Goal: Information Seeking & Learning: Learn about a topic

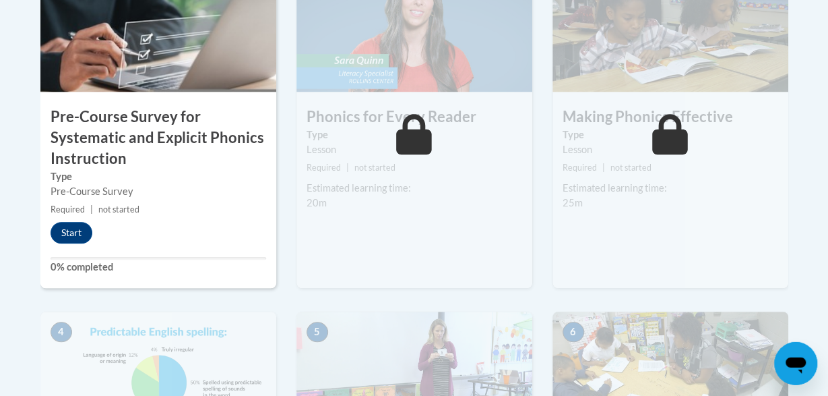
scroll to position [552, 0]
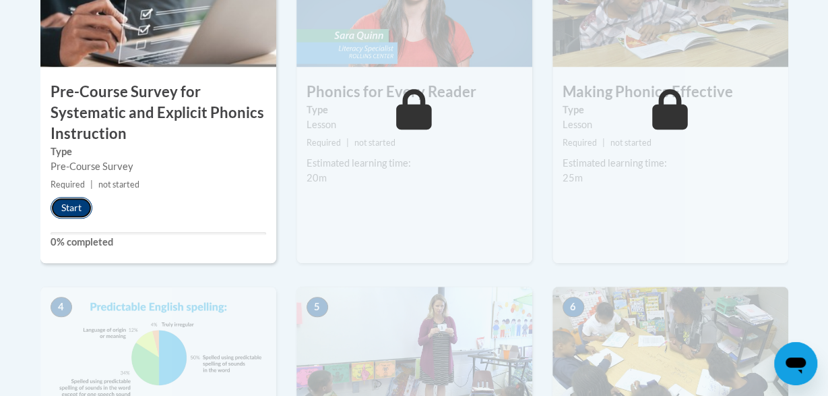
click at [73, 207] on button "Start" at bounding box center [72, 208] width 42 height 22
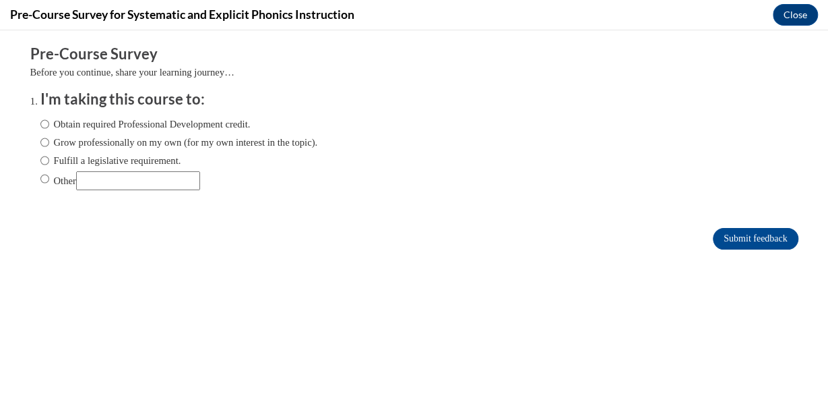
scroll to position [0, 0]
click at [154, 129] on label "Obtain required Professional Development credit." at bounding box center [145, 124] width 210 height 15
click at [49, 129] on input "Obtain required Professional Development credit." at bounding box center [44, 124] width 9 height 15
radio input "true"
click at [734, 238] on input "Submit feedback" at bounding box center [755, 239] width 85 height 22
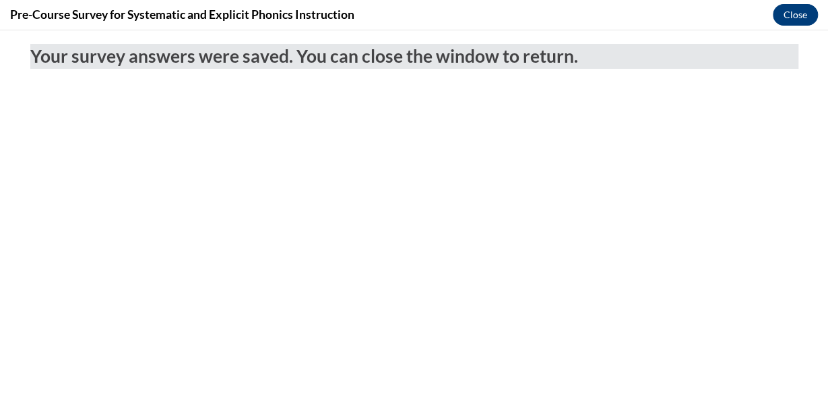
click at [798, 14] on button "Close" at bounding box center [795, 15] width 45 height 22
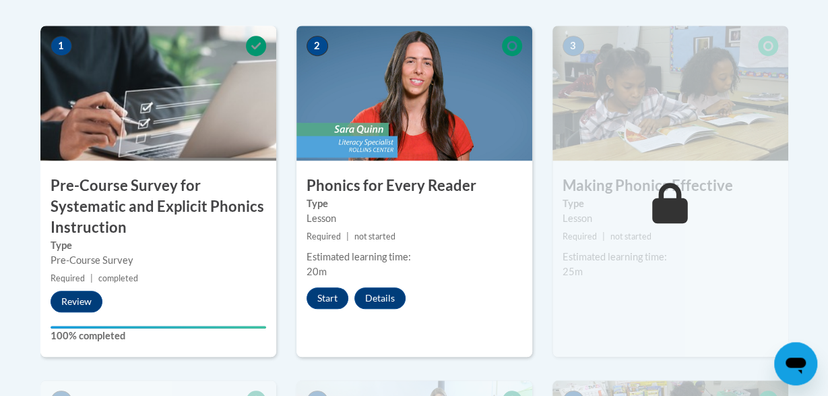
scroll to position [460, 0]
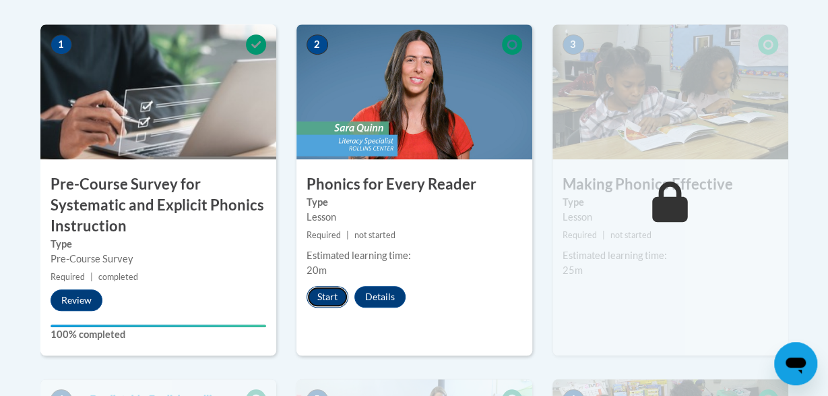
click at [325, 296] on button "Start" at bounding box center [328, 297] width 42 height 22
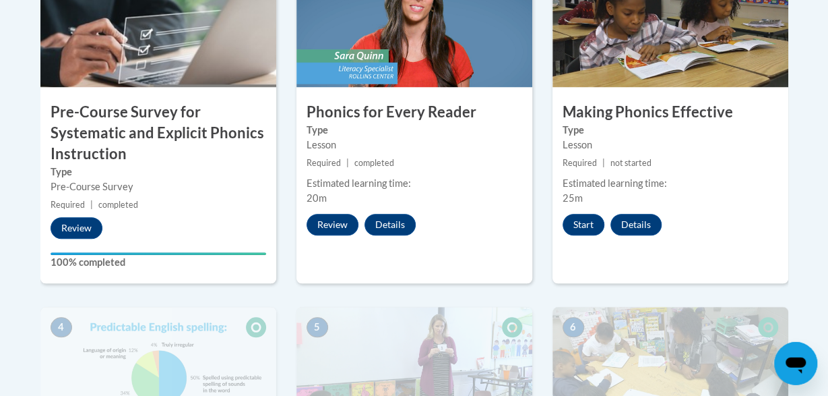
scroll to position [531, 0]
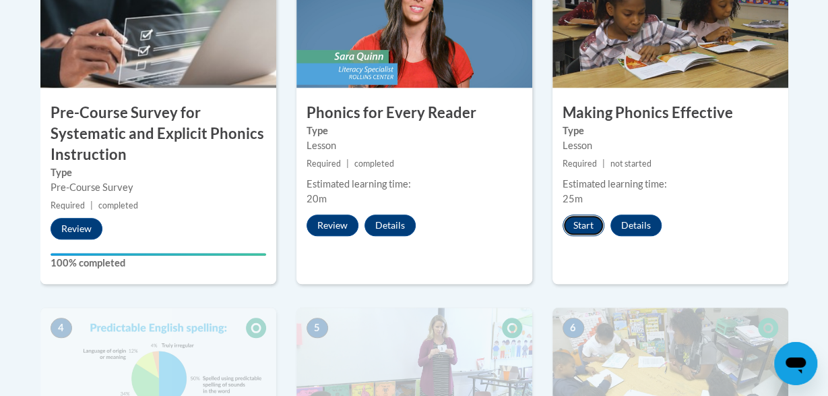
click at [582, 226] on button "Start" at bounding box center [584, 225] width 42 height 22
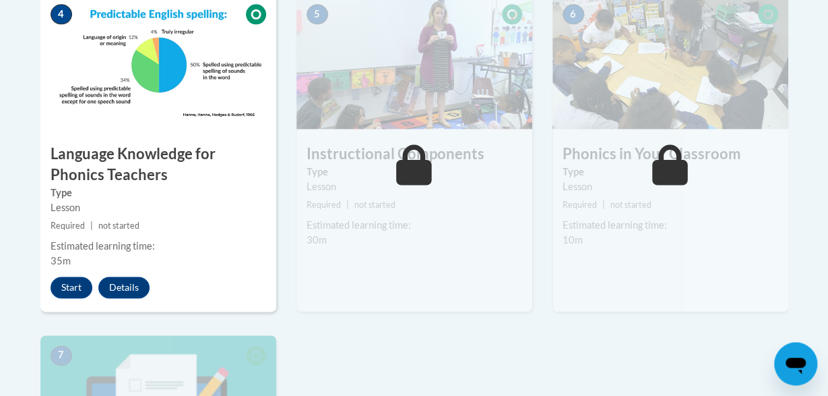
scroll to position [836, 0]
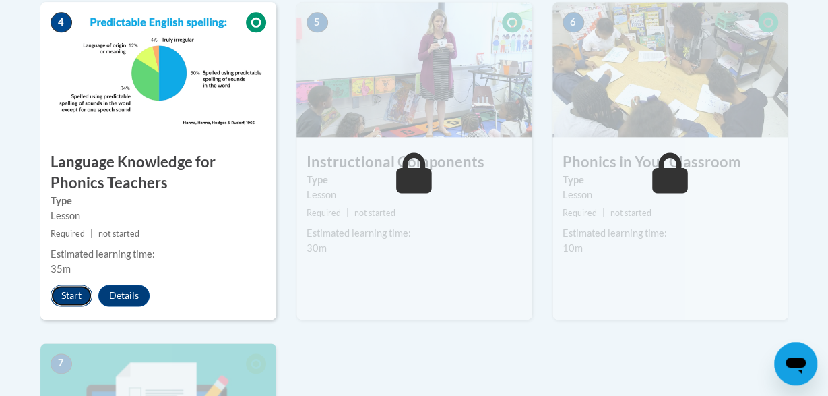
click at [75, 286] on button "Start" at bounding box center [72, 295] width 42 height 22
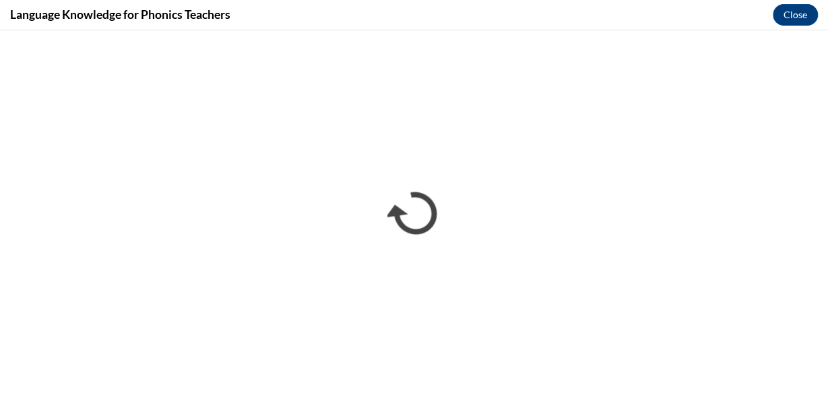
scroll to position [0, 0]
